Goal: Task Accomplishment & Management: Use online tool/utility

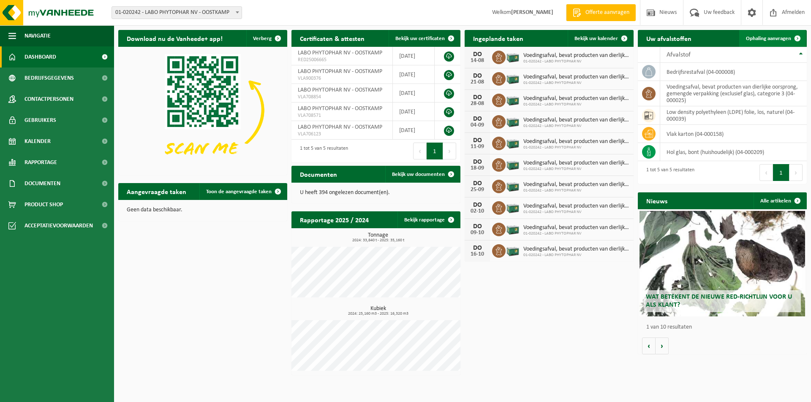
click at [769, 40] on span "Ophaling aanvragen" at bounding box center [768, 38] width 45 height 5
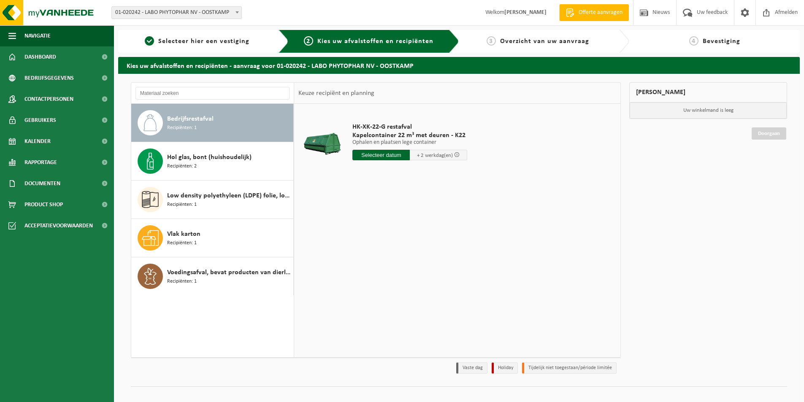
click at [387, 158] on input "text" at bounding box center [381, 155] width 57 height 11
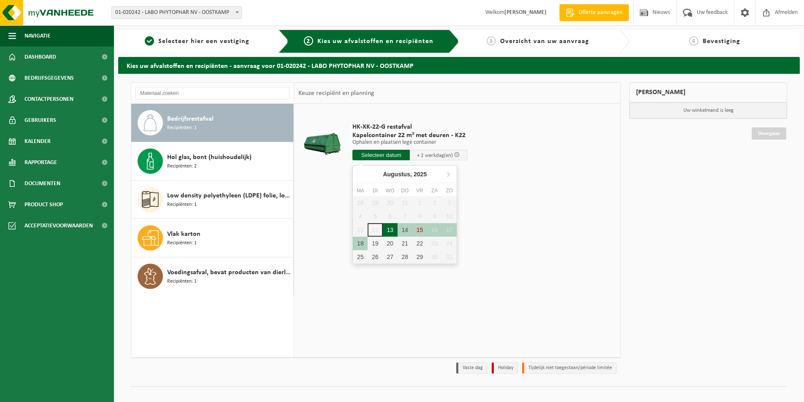
click at [390, 229] on div "13" at bounding box center [390, 230] width 15 height 14
type input "Van 2025-08-13"
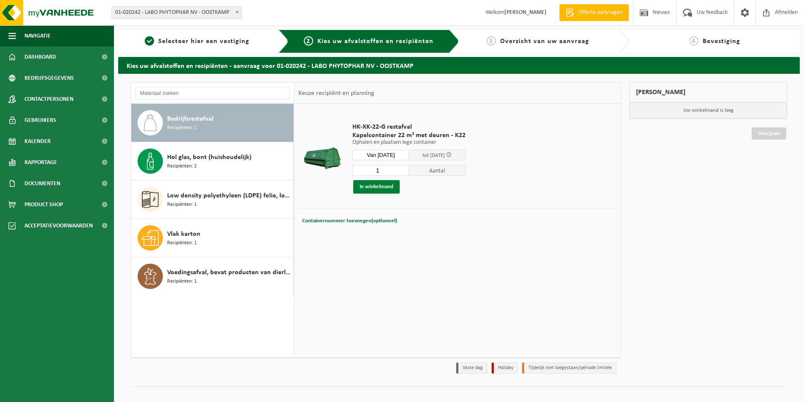
click at [391, 187] on button "In winkelmand" at bounding box center [376, 187] width 46 height 14
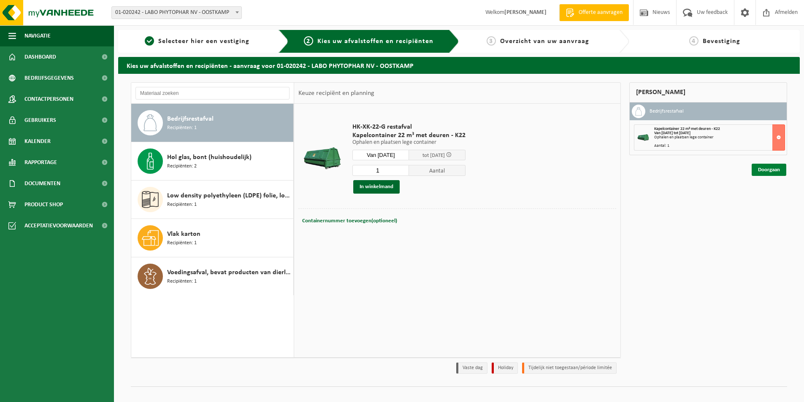
click at [766, 171] on link "Doorgaan" at bounding box center [769, 170] width 35 height 12
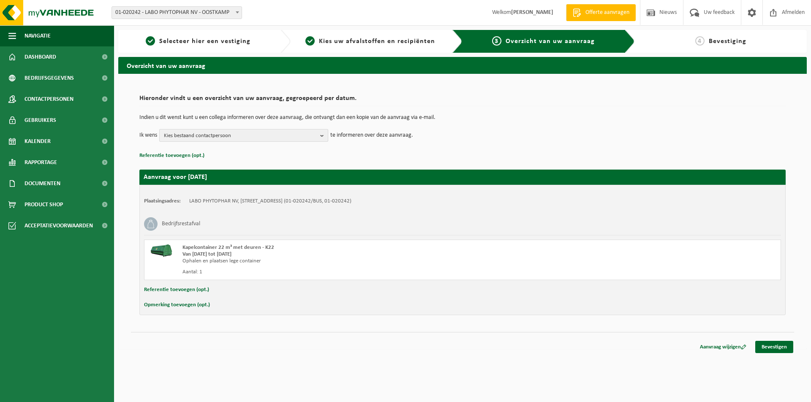
click at [306, 136] on span "Kies bestaand contactpersoon" at bounding box center [240, 136] width 153 height 13
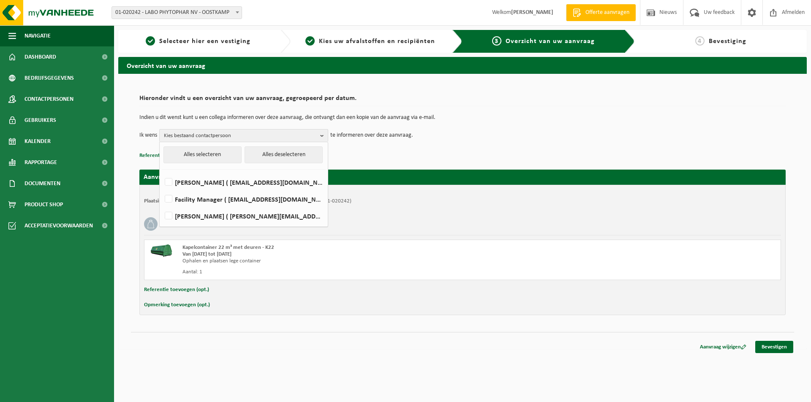
click at [477, 125] on td "Indien u dit wenst kunt u een collega informeren over deze aanvraag, die ontvan…" at bounding box center [462, 122] width 646 height 14
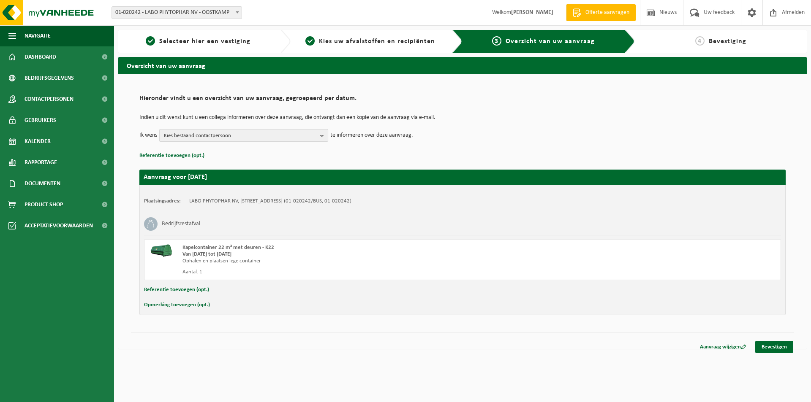
click at [240, 138] on span "Kies bestaand contactpersoon" at bounding box center [240, 136] width 153 height 13
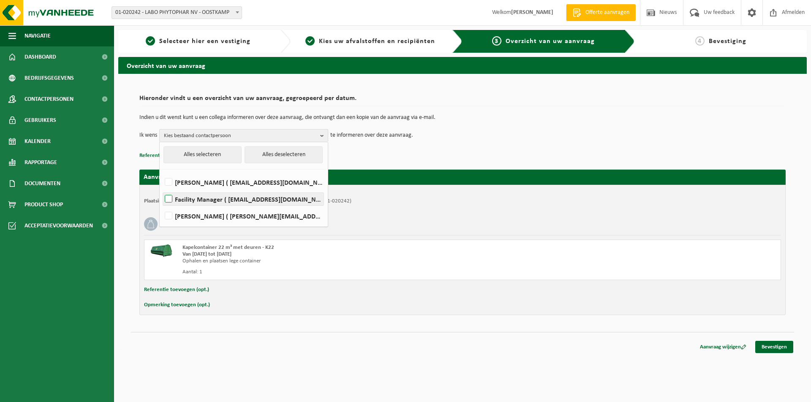
click at [170, 199] on label "Facility Manager ( facility@phytophar.be )" at bounding box center [243, 199] width 160 height 13
click at [162, 189] on input "Facility Manager ( facility@phytophar.be )" at bounding box center [161, 188] width 0 height 0
checkbox input "true"
click at [785, 345] on link "Bevestigen" at bounding box center [774, 347] width 38 height 12
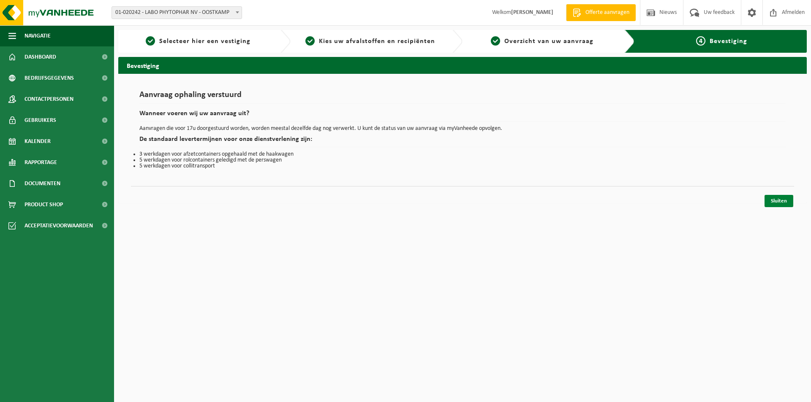
click at [781, 206] on link "Sluiten" at bounding box center [778, 201] width 29 height 12
